Goal: Find specific page/section: Find specific page/section

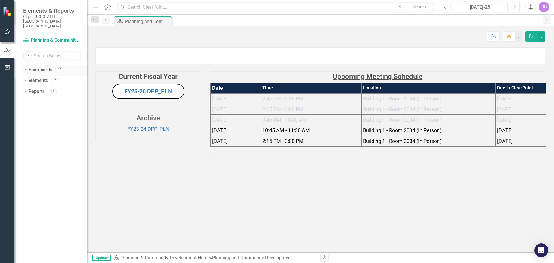
click at [30, 67] on link "Scorecards" at bounding box center [41, 70] width 24 height 7
click at [27, 69] on icon "Dropdown" at bounding box center [25, 70] width 4 height 3
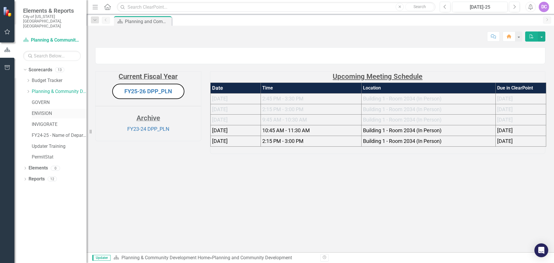
click at [45, 110] on link "ENVISION" at bounding box center [59, 113] width 55 height 7
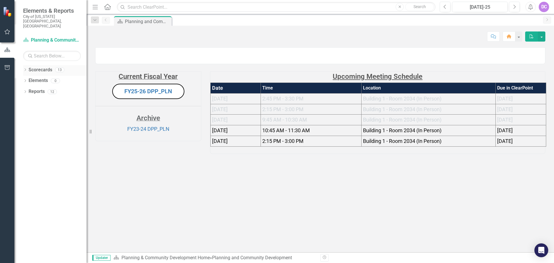
click at [31, 67] on link "Scorecards" at bounding box center [41, 70] width 24 height 7
click at [26, 65] on div "Dropdown Scorecards 13" at bounding box center [54, 70] width 63 height 11
click at [25, 69] on icon "Dropdown" at bounding box center [25, 70] width 4 height 3
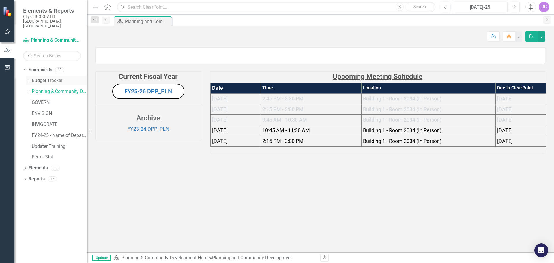
click at [34, 77] on link "Budget Tracker" at bounding box center [59, 80] width 55 height 7
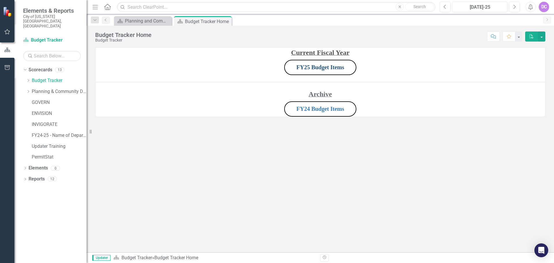
click at [280, 66] on link "FY25 Budget Items" at bounding box center [320, 67] width 48 height 6
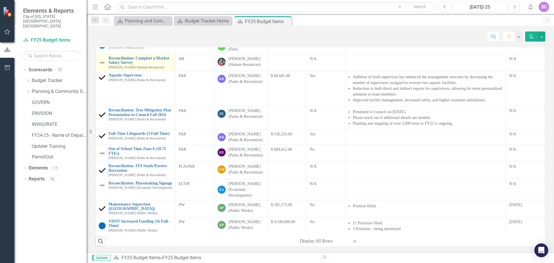
scroll to position [156, 0]
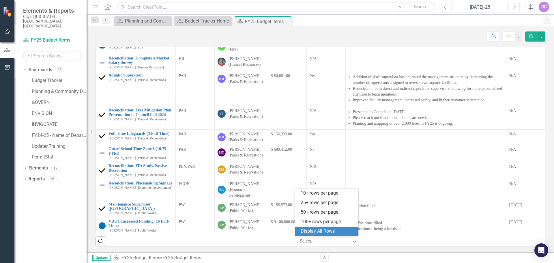
click at [280, 115] on div at bounding box center [324, 241] width 49 height 8
click at [280, 115] on div "Display All Rows" at bounding box center [328, 231] width 54 height 7
click at [280, 115] on icon "Expand" at bounding box center [355, 241] width 6 height 5
click at [280, 115] on div "Display All Rows" at bounding box center [328, 231] width 54 height 7
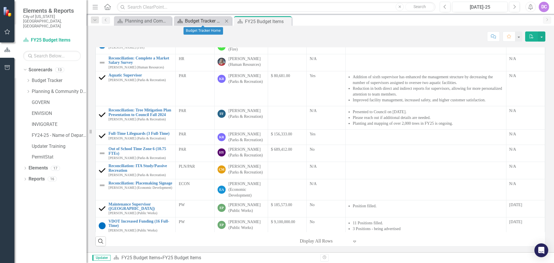
click at [193, 19] on div "Budget Tracker Home" at bounding box center [204, 20] width 38 height 7
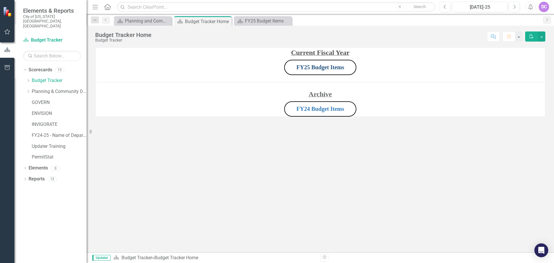
click at [280, 70] on link "FY25 Budget Items" at bounding box center [320, 67] width 48 height 6
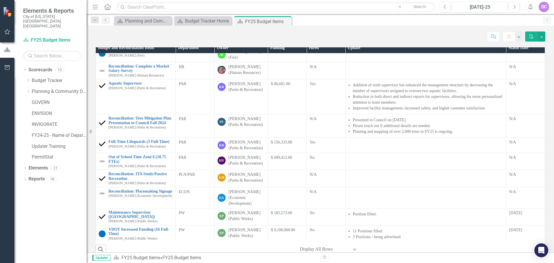
scroll to position [156, 0]
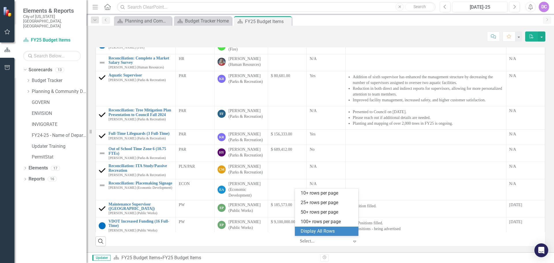
click at [280, 115] on icon "Expand" at bounding box center [355, 241] width 6 height 5
click at [280, 115] on div "Display All Rows" at bounding box center [328, 231] width 54 height 7
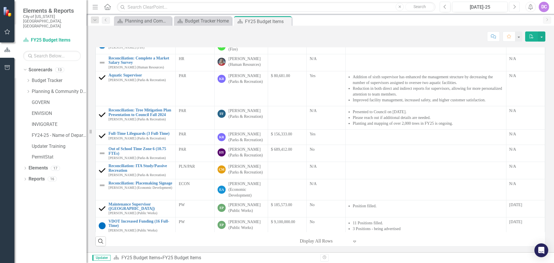
click at [280, 9] on icon "Next" at bounding box center [514, 6] width 3 height 5
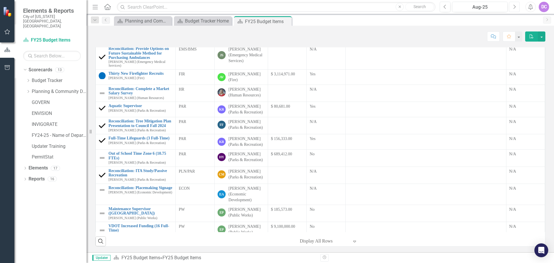
scroll to position [156, 0]
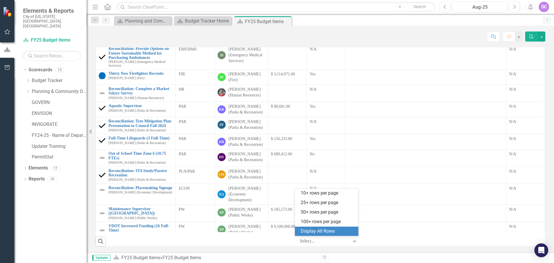
click at [280, 115] on div at bounding box center [324, 241] width 49 height 8
click at [280, 115] on div "100+ rows per page" at bounding box center [328, 221] width 54 height 7
click at [280, 115] on icon "Expand" at bounding box center [355, 241] width 6 height 5
click at [280, 115] on div "Display All Rows" at bounding box center [328, 231] width 54 height 7
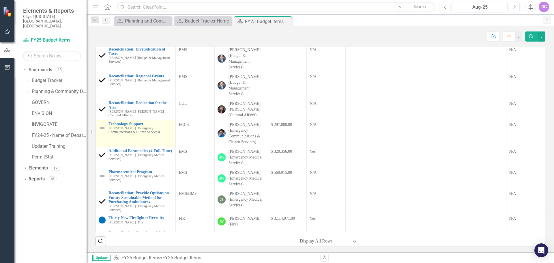
scroll to position [127, 0]
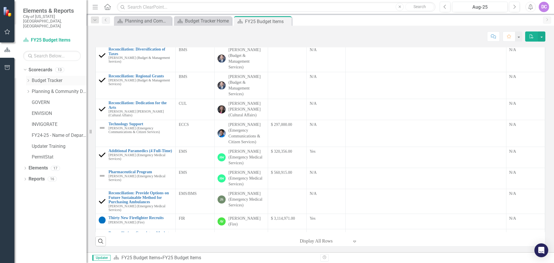
click at [27, 78] on div "Dropdown" at bounding box center [28, 80] width 4 height 5
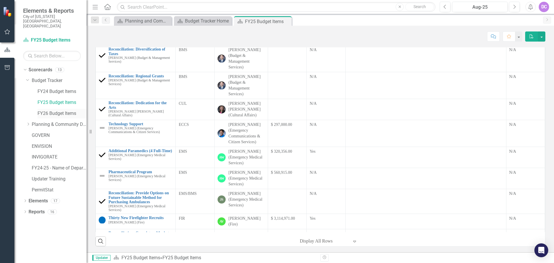
click at [62, 110] on link "FY26 Budget Items" at bounding box center [62, 113] width 49 height 7
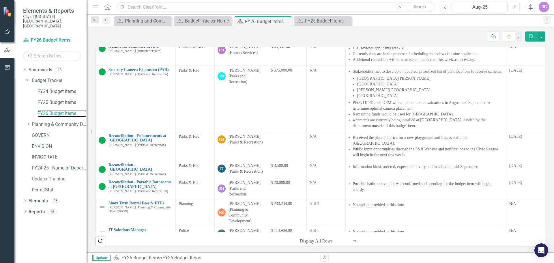
scroll to position [317, 0]
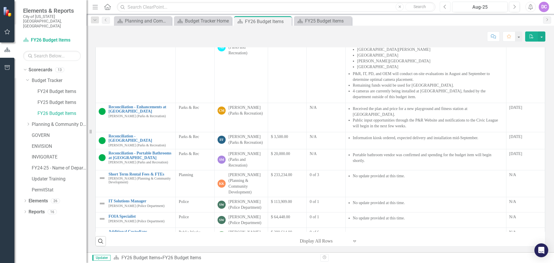
click at [280, 5] on icon "Previous" at bounding box center [445, 6] width 3 height 5
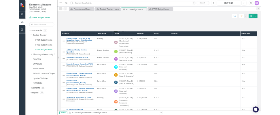
scroll to position [231, 0]
